Goal: Transaction & Acquisition: Purchase product/service

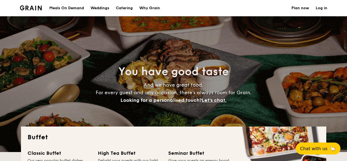
select select
click at [322, 10] on link "Log in" at bounding box center [321, 8] width 12 height 16
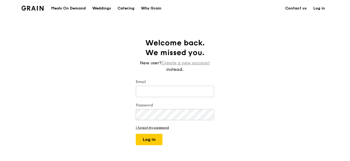
click at [195, 62] on link "Create a new account" at bounding box center [186, 63] width 48 height 7
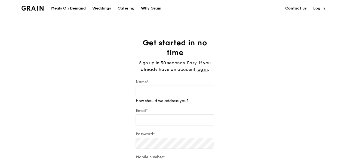
click at [301, 9] on link "Contact us" at bounding box center [296, 8] width 28 height 16
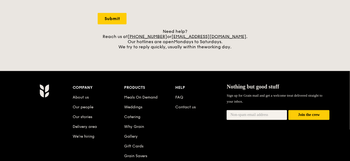
scroll to position [216, 0]
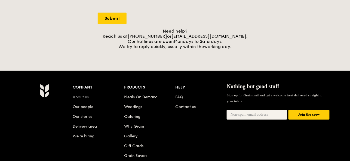
click at [85, 97] on link "About us" at bounding box center [81, 97] width 16 height 5
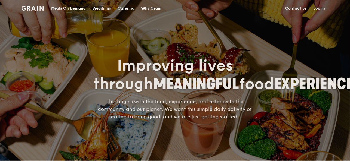
click at [39, 8] on img at bounding box center [33, 8] width 22 height 5
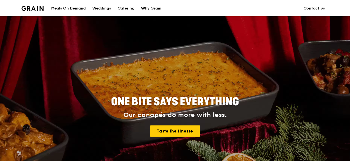
scroll to position [141, 0]
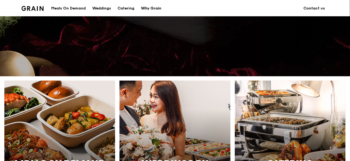
click at [155, 9] on div "Why Grain" at bounding box center [151, 8] width 21 height 16
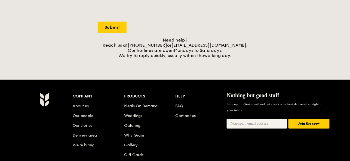
scroll to position [208, 0]
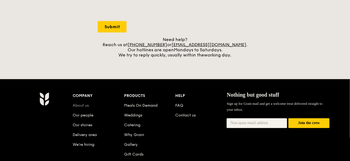
click at [87, 106] on link "About us" at bounding box center [81, 106] width 16 height 5
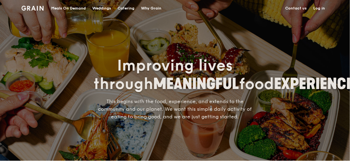
click at [35, 11] on img at bounding box center [33, 8] width 22 height 5
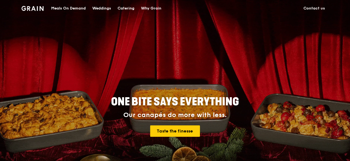
drag, startPoint x: 350, startPoint y: 34, endPoint x: 351, endPoint y: 57, distance: 23.4
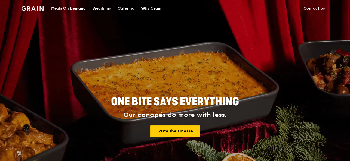
click at [349, 66] on div "ONE BITE SAYS EVERYTHING Our canapés do more with less. Taste the finesse" at bounding box center [175, 109] width 350 height 218
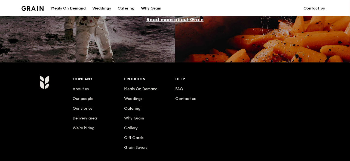
scroll to position [494, 0]
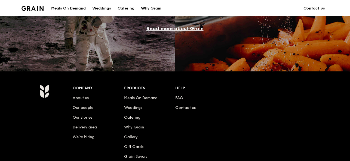
click at [197, 28] on link "Read more about Grain" at bounding box center [174, 29] width 57 height 6
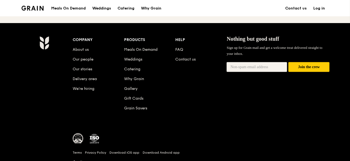
scroll to position [626, 0]
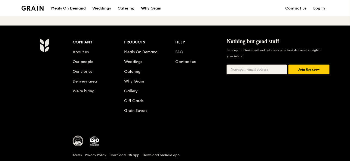
click at [180, 50] on link "FAQ" at bounding box center [180, 52] width 8 height 5
click at [154, 9] on div "Why Grain" at bounding box center [151, 8] width 21 height 16
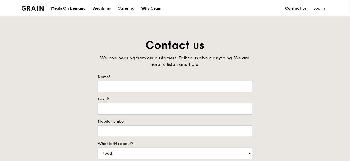
scroll to position [137, 0]
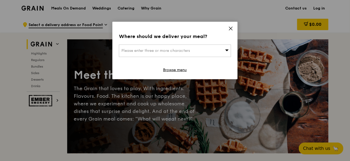
click at [225, 50] on div "Please enter three or more characters" at bounding box center [175, 51] width 112 height 13
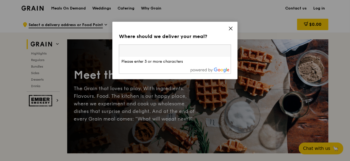
click at [225, 50] on input "search" at bounding box center [175, 51] width 112 height 12
click at [171, 52] on input "search" at bounding box center [175, 51] width 112 height 12
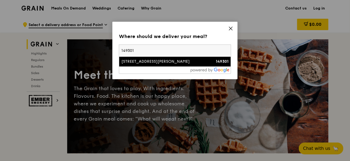
type input "149301"
click at [163, 63] on div "132 Margaret Drive" at bounding box center [161, 61] width 81 height 5
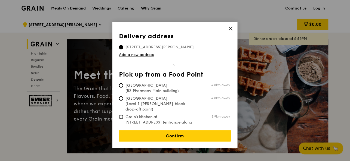
click at [231, 30] on icon at bounding box center [230, 28] width 5 height 5
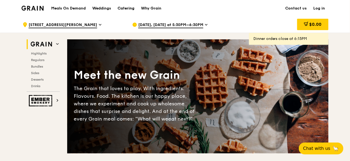
click at [128, 8] on div "Catering" at bounding box center [126, 8] width 17 height 16
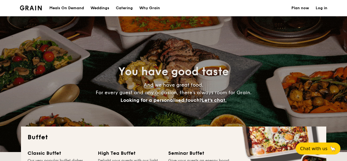
select select
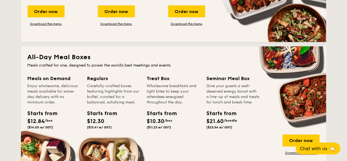
scroll to position [215, 0]
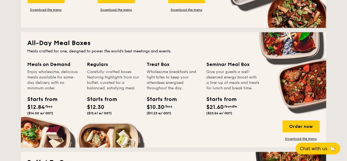
click at [121, 81] on div "Carefully-crafted boxes featuring highlights from our buffet, curated for a bal…" at bounding box center [113, 80] width 53 height 22
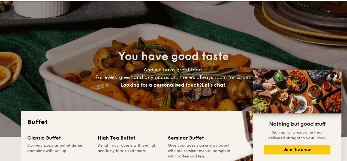
scroll to position [0, 0]
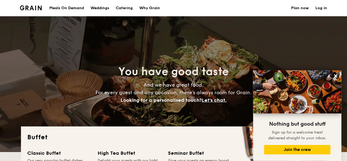
click at [323, 9] on link "Log in" at bounding box center [321, 8] width 12 height 16
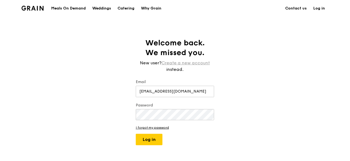
type input "[EMAIL_ADDRESS][DOMAIN_NAME]"
click at [206, 65] on link "Create a new account" at bounding box center [186, 63] width 48 height 7
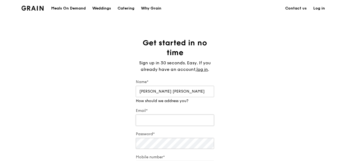
type input "[PERSON_NAME] [PERSON_NAME]"
click at [170, 121] on div "Email*" at bounding box center [175, 117] width 78 height 19
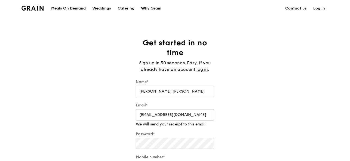
type input "[EMAIL_ADDRESS][DOMAIN_NAME]"
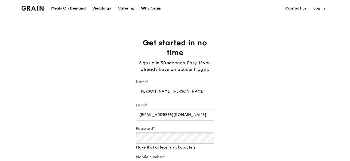
drag, startPoint x: 170, startPoint y: 121, endPoint x: 161, endPoint y: 146, distance: 26.4
click at [161, 146] on div "Password* Make that at least six characters" at bounding box center [175, 138] width 78 height 24
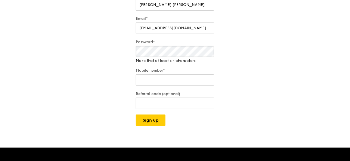
scroll to position [93, 0]
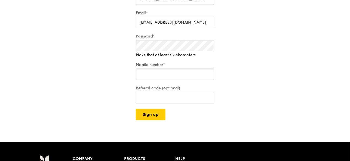
click at [206, 77] on div "Mobile number*" at bounding box center [175, 71] width 78 height 19
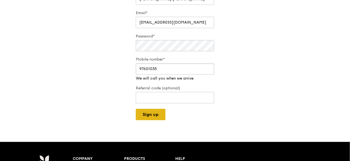
type input "97601035"
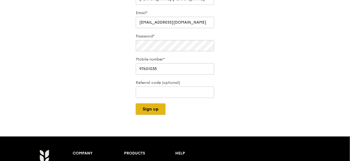
click at [158, 113] on button "Sign up" at bounding box center [151, 109] width 30 height 11
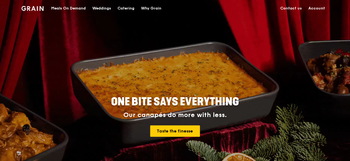
click at [125, 10] on div "Catering" at bounding box center [126, 8] width 17 height 16
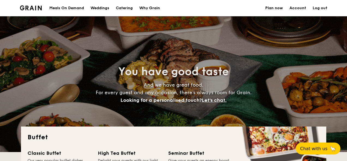
select select
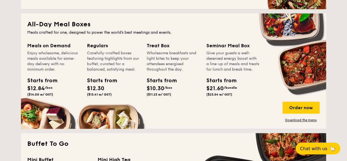
scroll to position [234, 0]
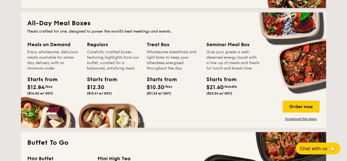
click at [120, 124] on div "All-Day Meal Boxes Meals crafted for one, designed to power the world's best me…" at bounding box center [173, 71] width 305 height 116
click at [111, 60] on div "Carefully-crafted boxes featuring highlights from our buffet, curated for a bal…" at bounding box center [113, 61] width 53 height 22
click at [308, 120] on link "Download the menu" at bounding box center [300, 119] width 37 height 4
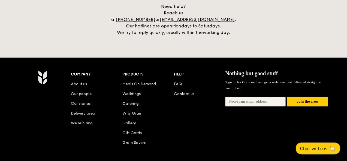
scroll to position [1154, 0]
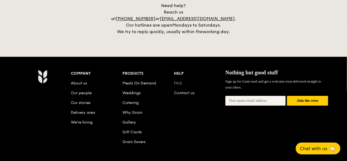
click at [180, 81] on link "FAQ" at bounding box center [178, 83] width 8 height 5
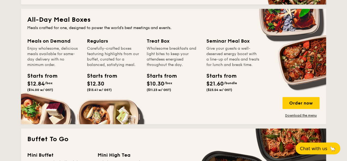
scroll to position [240, 0]
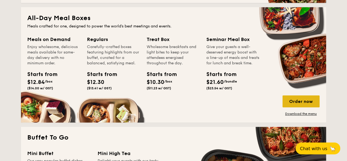
click at [309, 101] on div "Order now" at bounding box center [300, 102] width 37 height 12
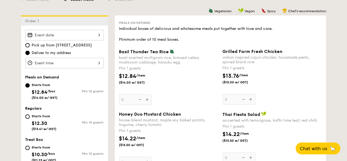
scroll to position [143, 0]
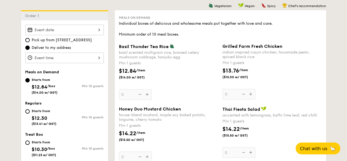
click at [99, 30] on div at bounding box center [64, 30] width 78 height 11
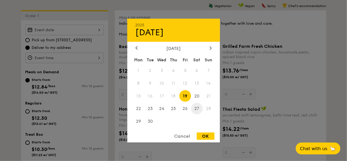
click at [198, 109] on span "27" at bounding box center [197, 109] width 12 height 12
click at [209, 137] on div "OK" at bounding box center [206, 136] width 18 height 7
type input "[DATE]"
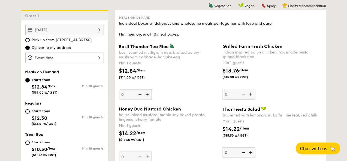
click at [60, 58] on div at bounding box center [64, 58] width 78 height 11
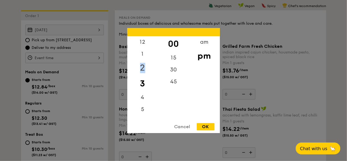
drag, startPoint x: 143, startPoint y: 56, endPoint x: 144, endPoint y: 69, distance: 12.5
click at [144, 69] on div "12 1 2 3 4 5 6 7 8 9 10 11" at bounding box center [142, 77] width 31 height 83
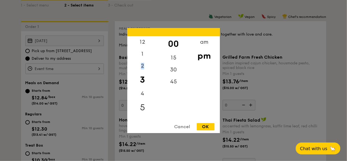
scroll to position [131, 0]
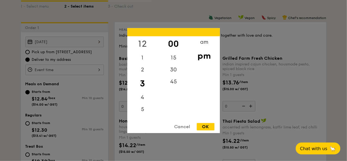
click at [144, 43] on div "12" at bounding box center [142, 44] width 31 height 16
click at [142, 114] on div "11" at bounding box center [142, 113] width 31 height 12
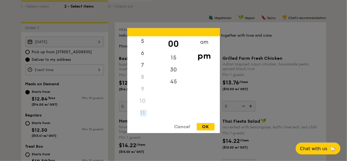
click at [142, 114] on div "11" at bounding box center [142, 113] width 31 height 12
click at [204, 44] on div "am" at bounding box center [204, 44] width 31 height 16
click at [142, 117] on div "11" at bounding box center [142, 115] width 31 height 16
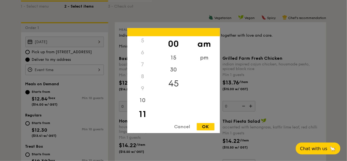
click at [174, 85] on div "45" at bounding box center [173, 84] width 31 height 16
click at [205, 128] on div "OK" at bounding box center [206, 126] width 18 height 7
type input "11:45AM"
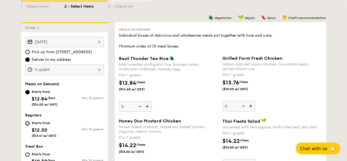
click at [28, 124] on input "Starts from $12.30 ($13.41 w/ GST) Min 10 guests" at bounding box center [27, 124] width 4 height 4
radio input "true"
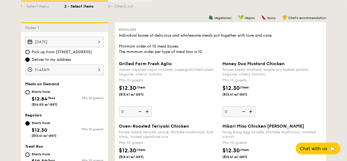
click at [147, 112] on img at bounding box center [147, 112] width 8 height 10
click at [147, 112] on input "0" at bounding box center [135, 112] width 33 height 11
click at [147, 112] on img at bounding box center [147, 112] width 8 height 10
click at [147, 112] on input "10" at bounding box center [135, 112] width 33 height 11
click at [147, 112] on img at bounding box center [147, 112] width 8 height 10
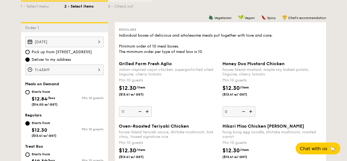
click at [147, 112] on input "11" at bounding box center [135, 112] width 33 height 11
click at [141, 112] on img at bounding box center [139, 112] width 8 height 10
click at [141, 112] on input "12" at bounding box center [135, 112] width 33 height 11
click at [141, 112] on img at bounding box center [139, 112] width 8 height 10
click at [141, 112] on input "11" at bounding box center [135, 112] width 33 height 11
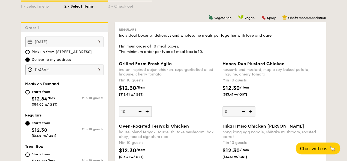
click at [147, 112] on img at bounding box center [147, 112] width 8 height 10
click at [147, 112] on input "10" at bounding box center [135, 112] width 33 height 11
click at [147, 112] on img at bounding box center [147, 112] width 8 height 10
click at [147, 112] on input "11" at bounding box center [135, 112] width 33 height 11
click at [147, 112] on img at bounding box center [147, 112] width 8 height 10
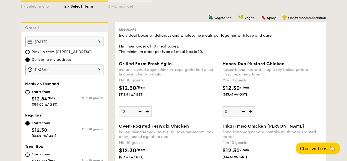
click at [147, 112] on input "12" at bounding box center [135, 112] width 33 height 11
click at [147, 112] on img at bounding box center [147, 112] width 8 height 10
click at [147, 112] on input "13" at bounding box center [135, 112] width 33 height 11
click at [147, 112] on img at bounding box center [147, 112] width 8 height 10
click at [147, 112] on input "14" at bounding box center [135, 112] width 33 height 11
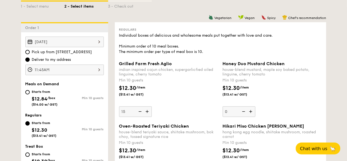
click at [147, 112] on img at bounding box center [147, 112] width 8 height 10
click at [147, 112] on input "15" at bounding box center [135, 112] width 33 height 11
click at [147, 112] on img at bounding box center [147, 112] width 8 height 10
click at [147, 112] on input "16" at bounding box center [135, 112] width 33 height 11
click at [147, 112] on img at bounding box center [147, 112] width 8 height 10
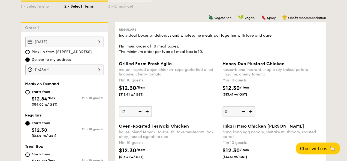
click at [147, 112] on input "17" at bounding box center [135, 112] width 33 height 11
click at [147, 112] on img at bounding box center [147, 112] width 8 height 10
click at [147, 112] on input "18" at bounding box center [135, 112] width 33 height 11
click at [147, 112] on img at bounding box center [147, 112] width 8 height 10
click at [147, 112] on input "19" at bounding box center [135, 112] width 33 height 11
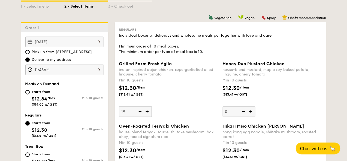
type input "20"
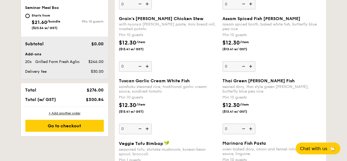
scroll to position [309, 0]
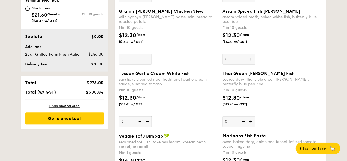
click at [147, 121] on img at bounding box center [147, 122] width 8 height 10
click at [147, 121] on input "0" at bounding box center [135, 122] width 33 height 11
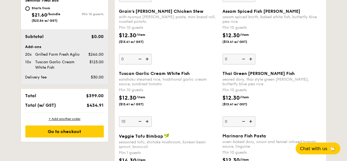
click at [147, 121] on img at bounding box center [147, 122] width 8 height 10
click at [147, 121] on input "10" at bounding box center [135, 122] width 33 height 11
click at [147, 121] on img at bounding box center [147, 122] width 8 height 10
click at [147, 121] on input "11" at bounding box center [135, 122] width 33 height 11
click at [147, 121] on img at bounding box center [147, 122] width 8 height 10
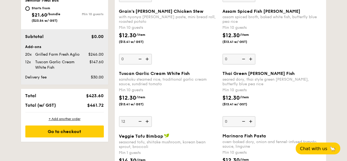
click at [147, 121] on input "12" at bounding box center [135, 122] width 33 height 11
click at [147, 121] on img at bounding box center [147, 122] width 8 height 10
click at [147, 121] on input "13" at bounding box center [135, 122] width 33 height 11
click at [147, 121] on img at bounding box center [147, 122] width 8 height 10
click at [147, 121] on input "14" at bounding box center [135, 122] width 33 height 11
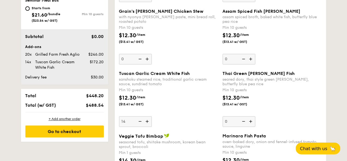
type input "15"
click at [169, 113] on div "Tuscan Garlic Cream White Fish sanshoku steamed rice, traditional garlic cream …" at bounding box center [168, 99] width 99 height 56
click at [152, 117] on input "15" at bounding box center [135, 122] width 33 height 11
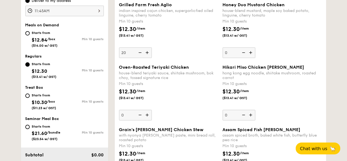
scroll to position [183, 0]
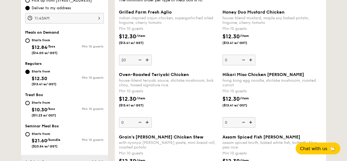
click at [139, 62] on img at bounding box center [139, 60] width 8 height 10
click at [139, 62] on input "20" at bounding box center [135, 60] width 33 height 11
click at [140, 62] on img at bounding box center [139, 60] width 8 height 10
click at [140, 62] on input "19" at bounding box center [135, 60] width 33 height 11
click at [140, 63] on img at bounding box center [139, 60] width 8 height 10
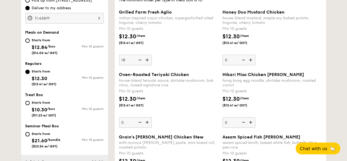
click at [140, 63] on input "18" at bounding box center [135, 60] width 33 height 11
click at [141, 63] on img at bounding box center [139, 60] width 8 height 10
click at [141, 63] on input "17" at bounding box center [135, 60] width 33 height 11
click at [141, 63] on img at bounding box center [139, 60] width 8 height 10
click at [141, 63] on input "16" at bounding box center [135, 60] width 33 height 11
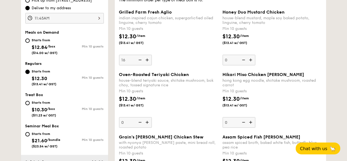
type input "15"
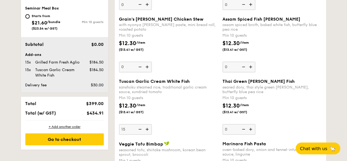
scroll to position [304, 0]
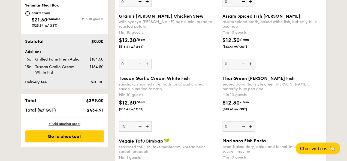
click at [251, 125] on img at bounding box center [251, 127] width 8 height 10
click at [251, 125] on input "0" at bounding box center [238, 127] width 33 height 11
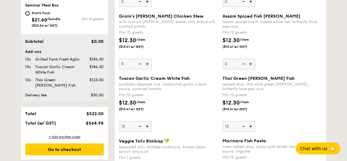
click at [251, 125] on img at bounding box center [251, 127] width 8 height 10
click at [251, 125] on input "10" at bounding box center [238, 127] width 33 height 11
click at [251, 125] on img at bounding box center [251, 127] width 8 height 10
click at [251, 125] on input "11" at bounding box center [238, 127] width 33 height 11
click at [251, 125] on img at bounding box center [251, 127] width 8 height 10
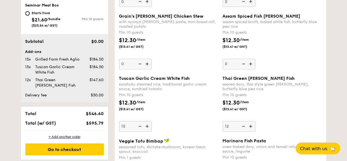
click at [251, 125] on input "12" at bounding box center [238, 127] width 33 height 11
click at [251, 125] on img at bounding box center [251, 127] width 8 height 10
click at [251, 125] on input "13" at bounding box center [238, 127] width 33 height 11
click at [251, 125] on img at bounding box center [251, 127] width 8 height 10
click at [251, 125] on input "14" at bounding box center [238, 127] width 33 height 11
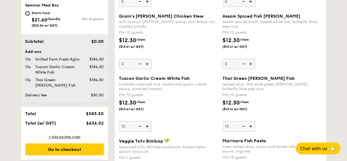
click at [244, 127] on img at bounding box center [243, 127] width 8 height 10
click at [244, 127] on input "15" at bounding box center [238, 127] width 33 height 11
click at [244, 127] on img at bounding box center [243, 127] width 8 height 10
click at [244, 127] on input "14" at bounding box center [238, 127] width 33 height 11
click at [244, 127] on img at bounding box center [243, 127] width 8 height 10
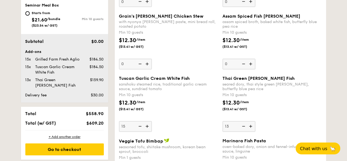
click at [244, 127] on input "13" at bounding box center [238, 127] width 33 height 11
click at [244, 127] on img at bounding box center [243, 127] width 8 height 10
click at [244, 127] on input "12" at bounding box center [238, 127] width 33 height 11
click at [244, 127] on img at bounding box center [243, 127] width 8 height 10
click at [244, 127] on input "11" at bounding box center [238, 127] width 33 height 11
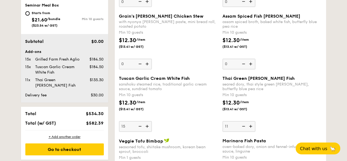
type input "10"
click at [289, 102] on div "$12.30 /item ($13.41 w/ GST)" at bounding box center [271, 108] width 103 height 19
click at [255, 122] on input "10" at bounding box center [238, 127] width 33 height 11
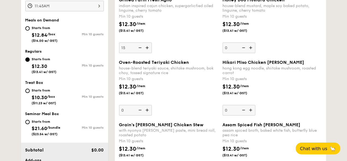
scroll to position [182, 0]
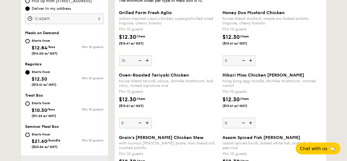
click at [147, 122] on img at bounding box center [147, 123] width 8 height 10
click at [147, 122] on input "0" at bounding box center [135, 123] width 33 height 11
click at [147, 122] on img at bounding box center [147, 123] width 8 height 10
click at [147, 122] on input "10" at bounding box center [135, 123] width 33 height 11
click at [140, 124] on img at bounding box center [139, 123] width 8 height 10
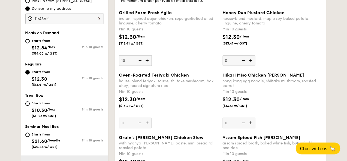
click at [140, 124] on input "11" at bounding box center [135, 123] width 33 height 11
type input "10"
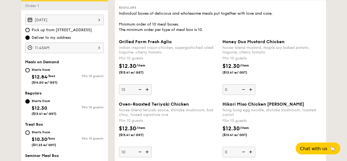
scroll to position [150, 0]
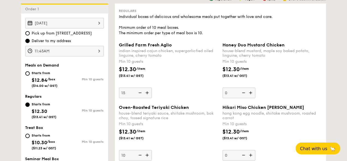
click at [139, 94] on img at bounding box center [139, 93] width 8 height 10
click at [139, 94] on input "15" at bounding box center [135, 93] width 33 height 11
click at [139, 94] on img at bounding box center [139, 93] width 8 height 10
click at [139, 94] on input "14" at bounding box center [135, 93] width 33 height 11
click at [139, 94] on img at bounding box center [139, 93] width 8 height 10
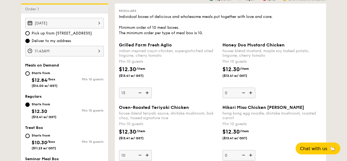
click at [139, 94] on input "13" at bounding box center [135, 93] width 33 height 11
click at [139, 95] on img at bounding box center [139, 93] width 8 height 10
click at [139, 95] on input "12" at bounding box center [135, 93] width 33 height 11
click at [142, 96] on img at bounding box center [139, 93] width 8 height 10
click at [142, 96] on input "11" at bounding box center [135, 93] width 33 height 11
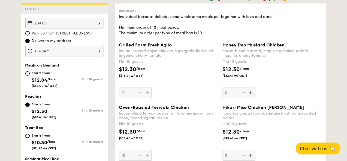
type input "10"
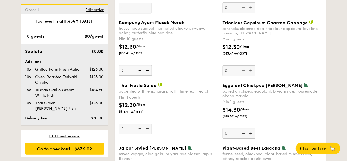
scroll to position [487, 0]
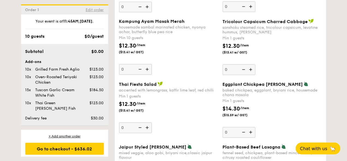
click at [100, 11] on span "Edit order" at bounding box center [95, 10] width 18 height 5
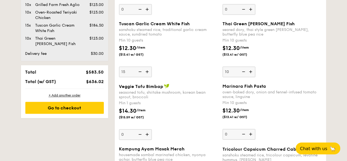
scroll to position [366, 0]
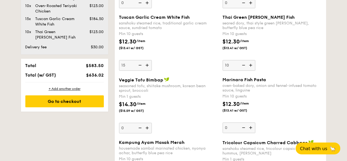
click at [250, 126] on img at bounding box center [251, 128] width 8 height 10
click at [250, 126] on input "0" at bounding box center [238, 128] width 33 height 11
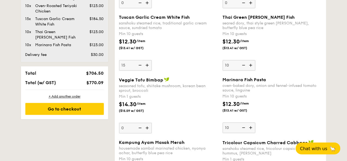
click at [250, 126] on img at bounding box center [251, 128] width 8 height 10
click at [250, 126] on input "10" at bounding box center [238, 128] width 33 height 11
click at [251, 126] on img at bounding box center [251, 128] width 8 height 10
click at [251, 126] on input "11" at bounding box center [238, 128] width 33 height 11
click at [245, 127] on img at bounding box center [243, 128] width 8 height 10
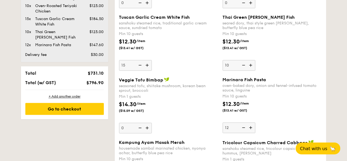
click at [245, 127] on input "12" at bounding box center [238, 128] width 33 height 11
click at [245, 127] on img at bounding box center [243, 128] width 8 height 10
click at [245, 127] on input "11" at bounding box center [238, 128] width 33 height 11
type input "10"
click at [243, 65] on img at bounding box center [243, 65] width 8 height 10
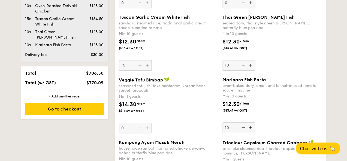
click at [243, 65] on input "10" at bounding box center [238, 65] width 33 height 11
type input "0"
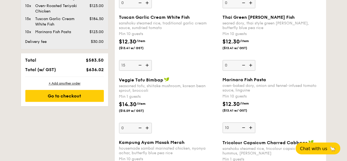
click at [243, 65] on img at bounding box center [243, 65] width 8 height 10
click at [243, 65] on input "0" at bounding box center [238, 65] width 33 height 11
click at [278, 63] on div "Thai Green [PERSON_NAME] Fish seared dory, thai style green [PERSON_NAME], butt…" at bounding box center [271, 43] width 99 height 56
click at [255, 63] on input "0" at bounding box center [238, 65] width 33 height 11
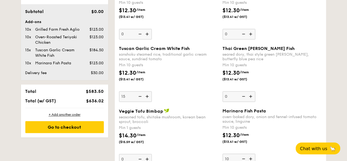
scroll to position [344, 0]
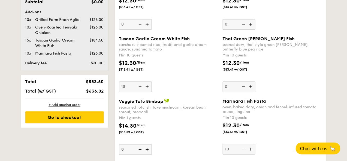
drag, startPoint x: 25, startPoint y: 19, endPoint x: 104, endPoint y: 91, distance: 107.3
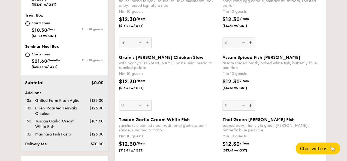
scroll to position [274, 0]
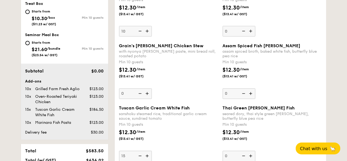
click at [146, 31] on img at bounding box center [147, 31] width 8 height 10
click at [146, 31] on input "10" at bounding box center [135, 31] width 33 height 11
click at [146, 31] on img at bounding box center [147, 31] width 8 height 10
click at [146, 31] on input "11" at bounding box center [135, 31] width 33 height 11
type input "12"
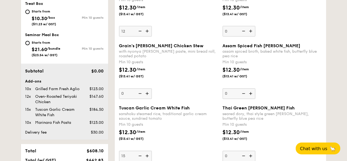
click at [167, 35] on div "Oven-Roasted Teriyaki Chicken house-blend teriyaki sauce, shiitake mushroom, bo…" at bounding box center [168, 9] width 99 height 56
click at [152, 35] on input "12" at bounding box center [135, 31] width 33 height 11
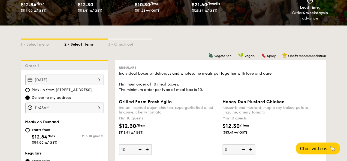
scroll to position [0, 0]
